Goal: Transaction & Acquisition: Purchase product/service

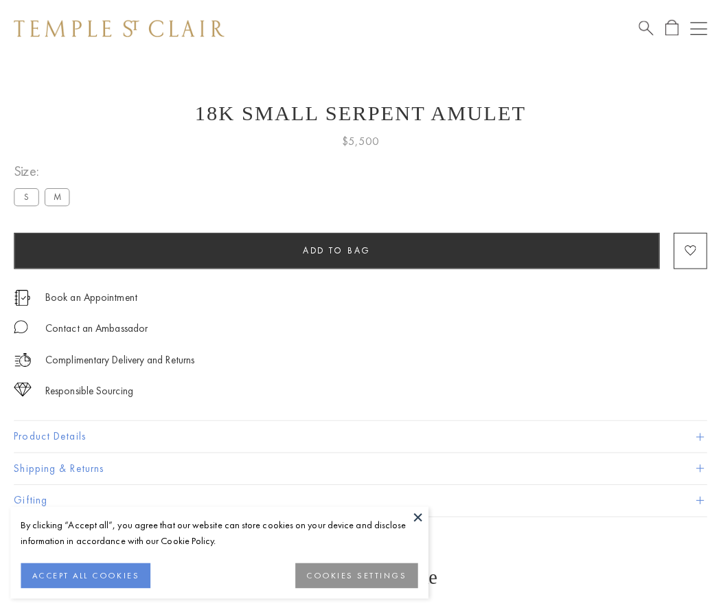
scroll to position [23, 0]
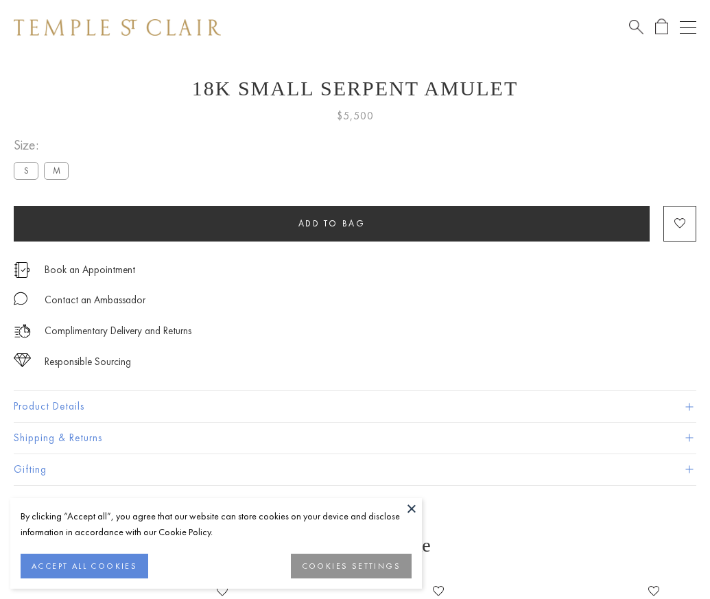
click at [332, 223] on span "Add to bag" at bounding box center [332, 224] width 67 height 12
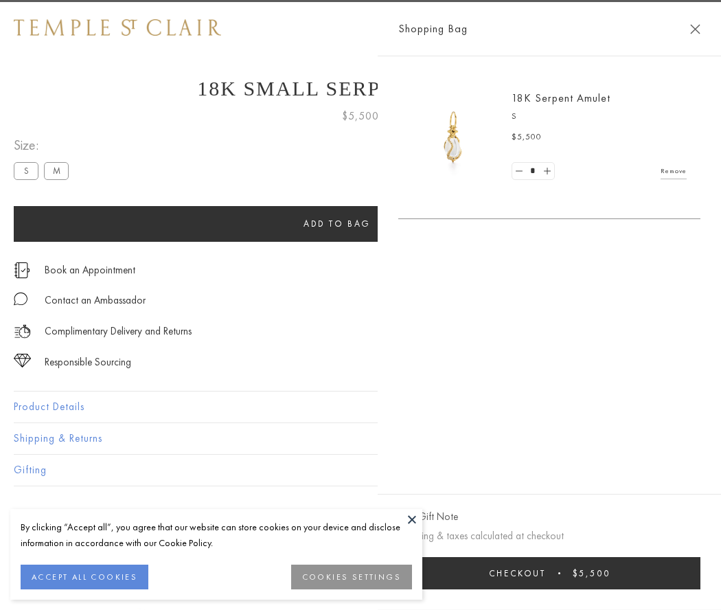
click at [546, 572] on span "Checkout" at bounding box center [517, 573] width 57 height 12
